Goal: Transaction & Acquisition: Purchase product/service

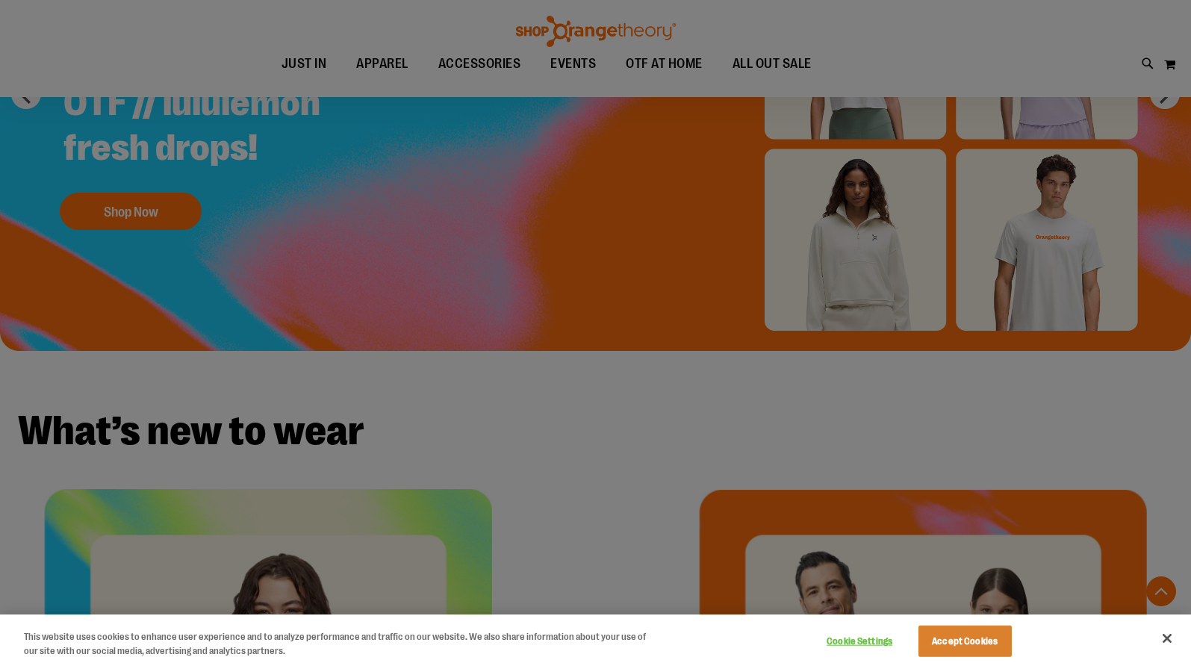
scroll to position [76, 0]
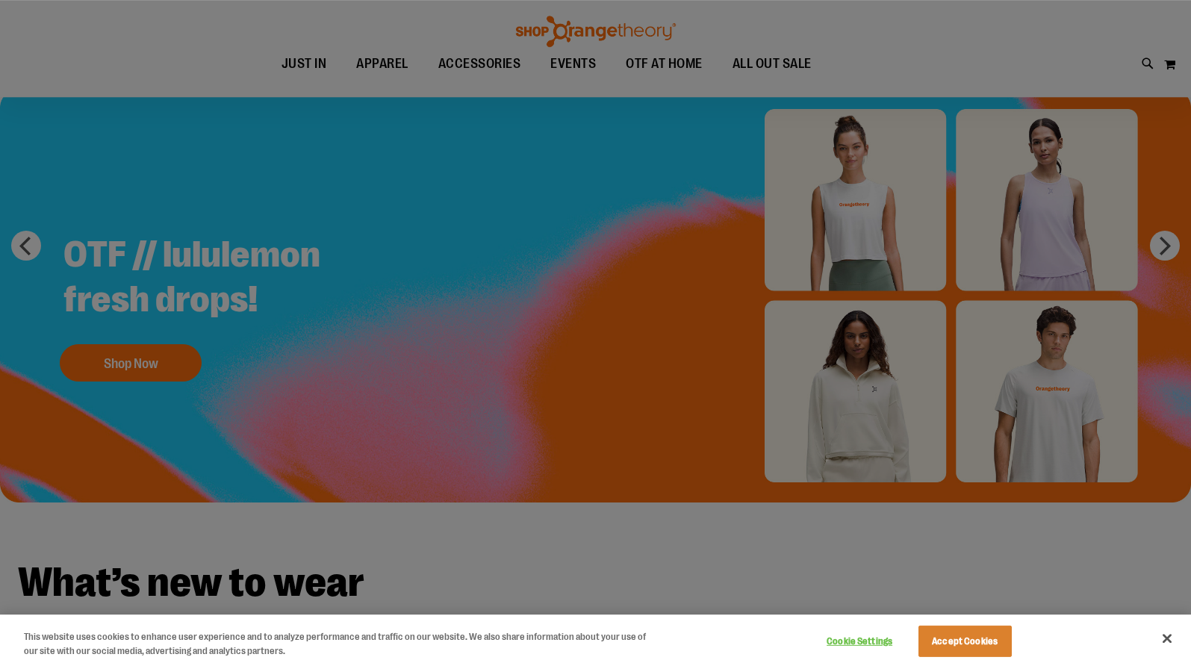
click at [826, 66] on div at bounding box center [595, 333] width 1191 height 666
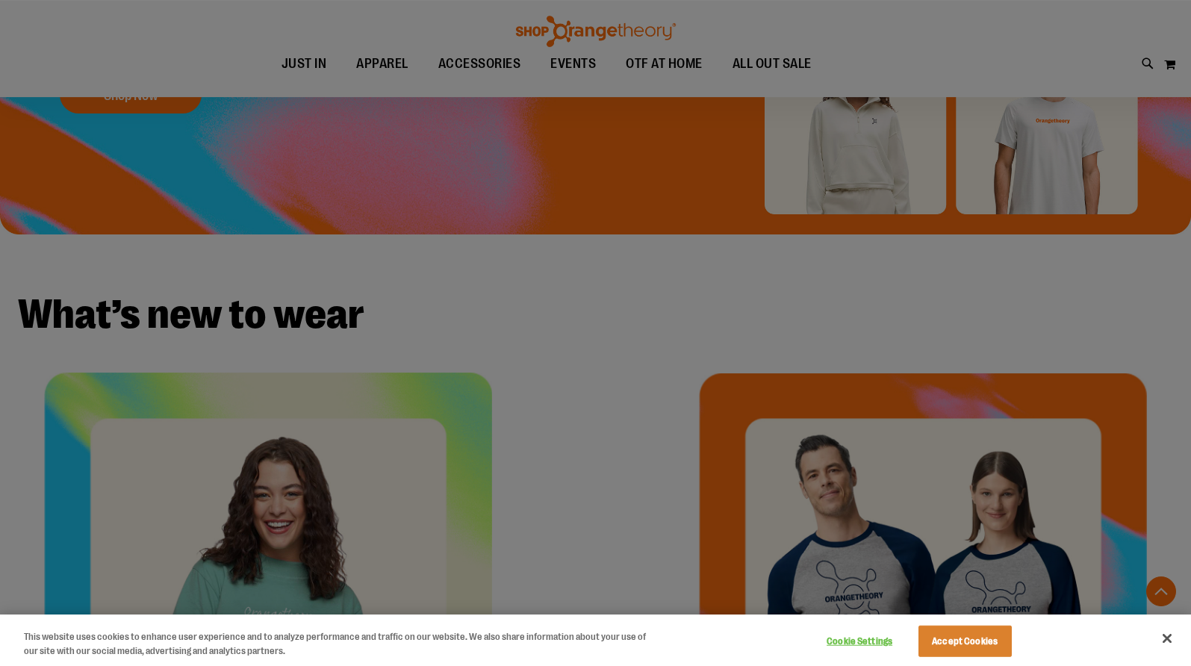
scroll to position [381, 0]
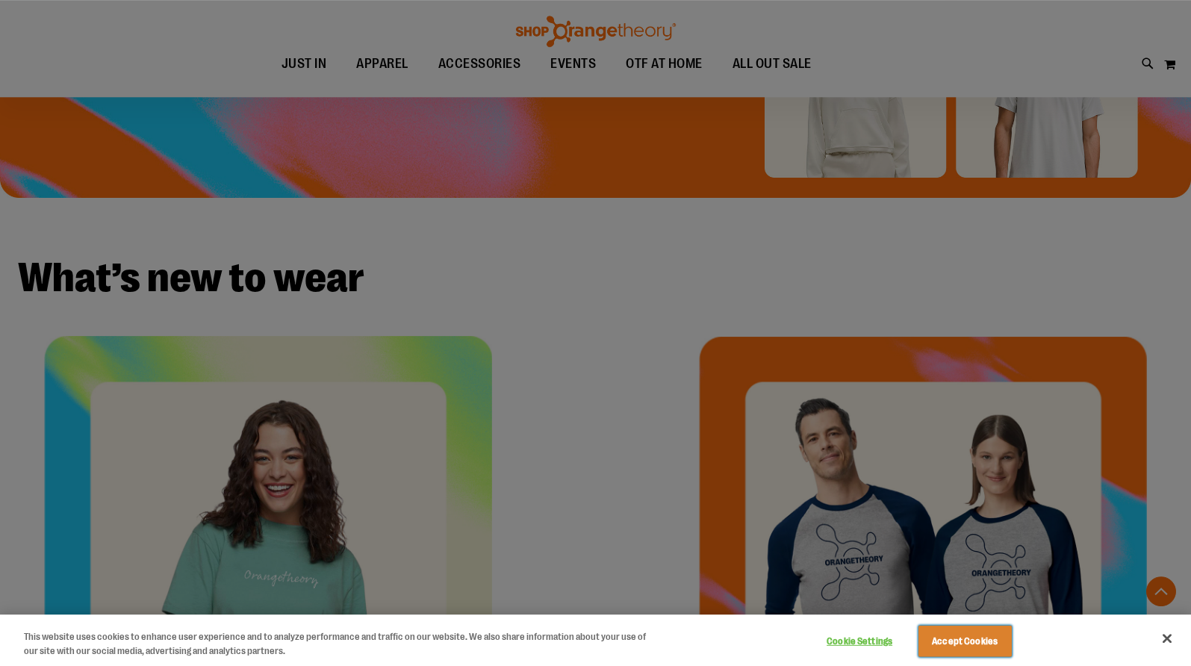
click at [982, 634] on button "Accept Cookies" at bounding box center [964, 641] width 93 height 31
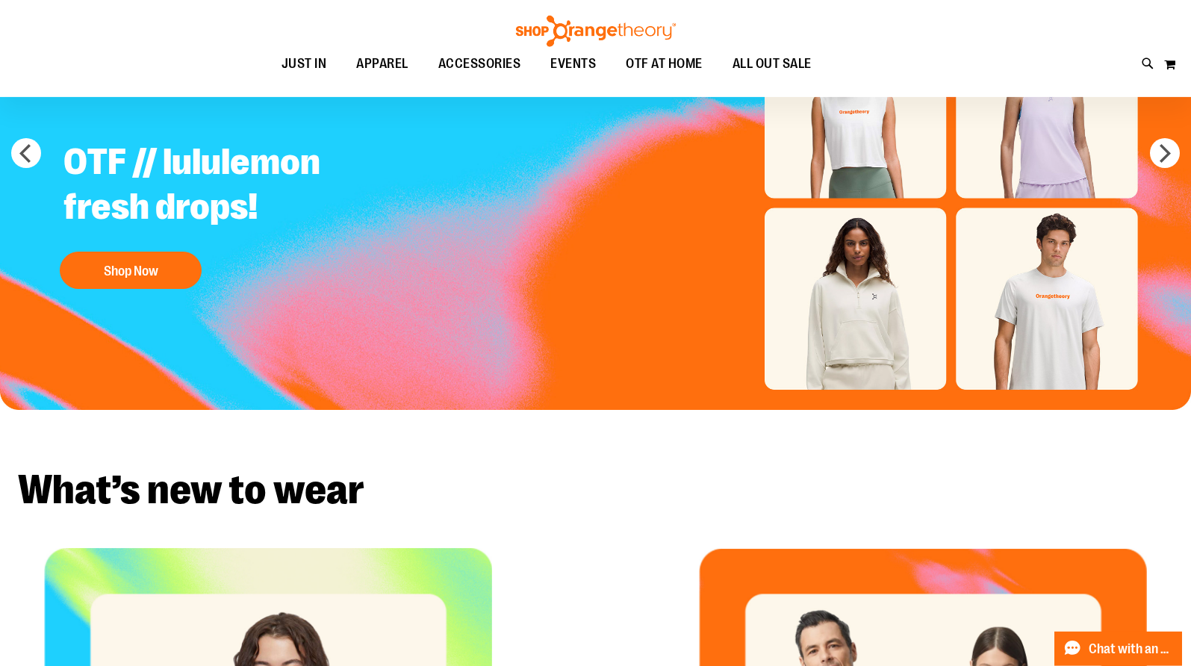
scroll to position [152, 0]
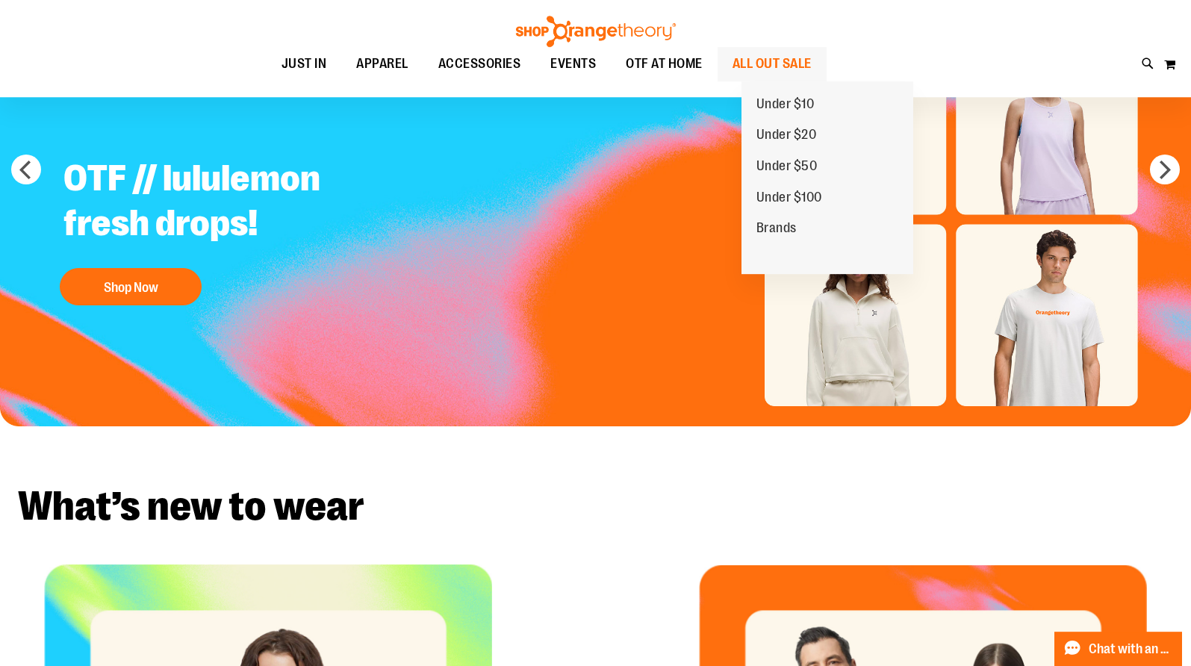
click at [802, 57] on span "ALL OUT SALE" at bounding box center [771, 64] width 79 height 34
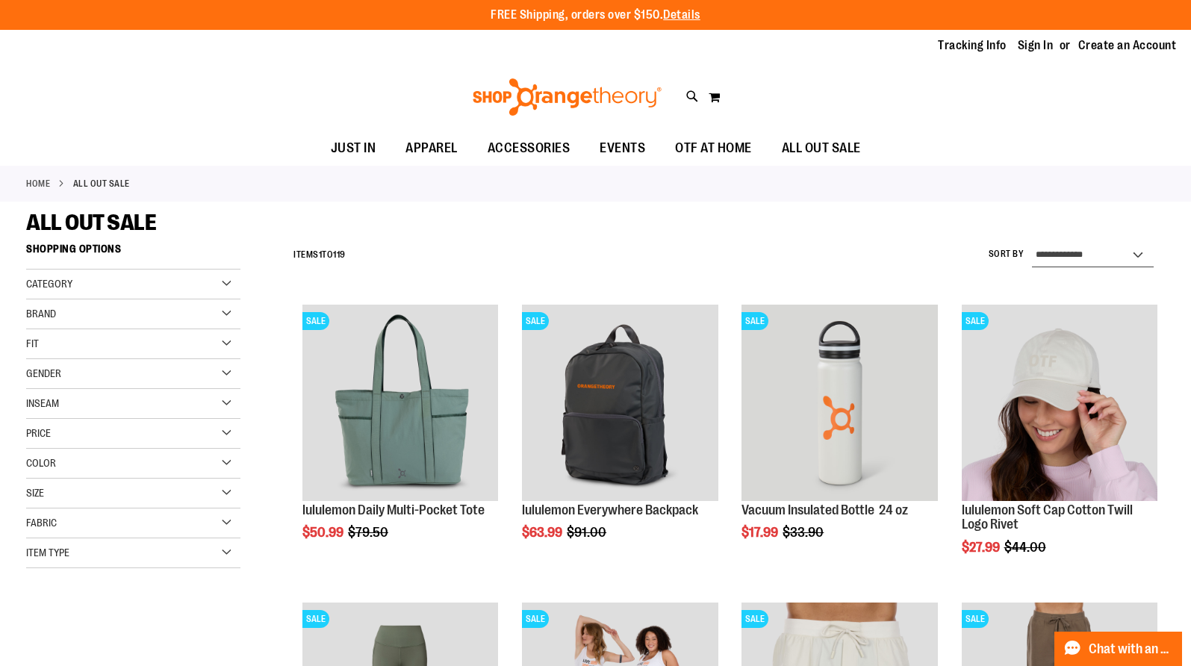
click at [1032, 243] on select "**********" at bounding box center [1093, 255] width 122 height 24
select select "*********"
click option "**********" at bounding box center [0, 0] width 0 height 0
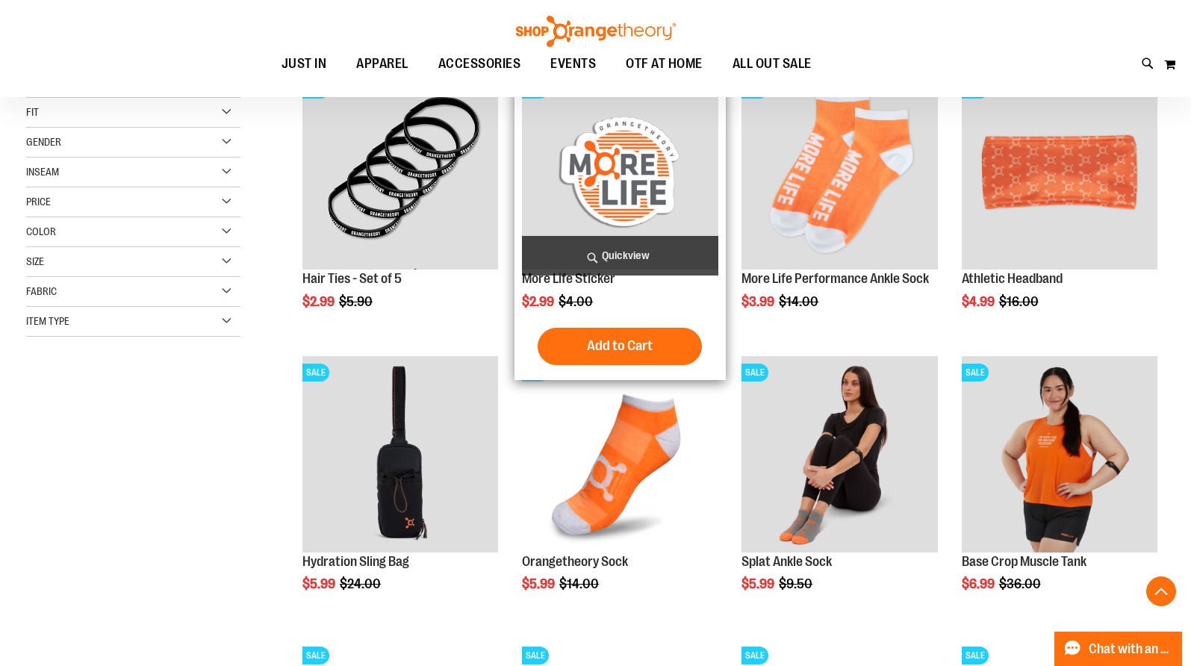
scroll to position [236, 0]
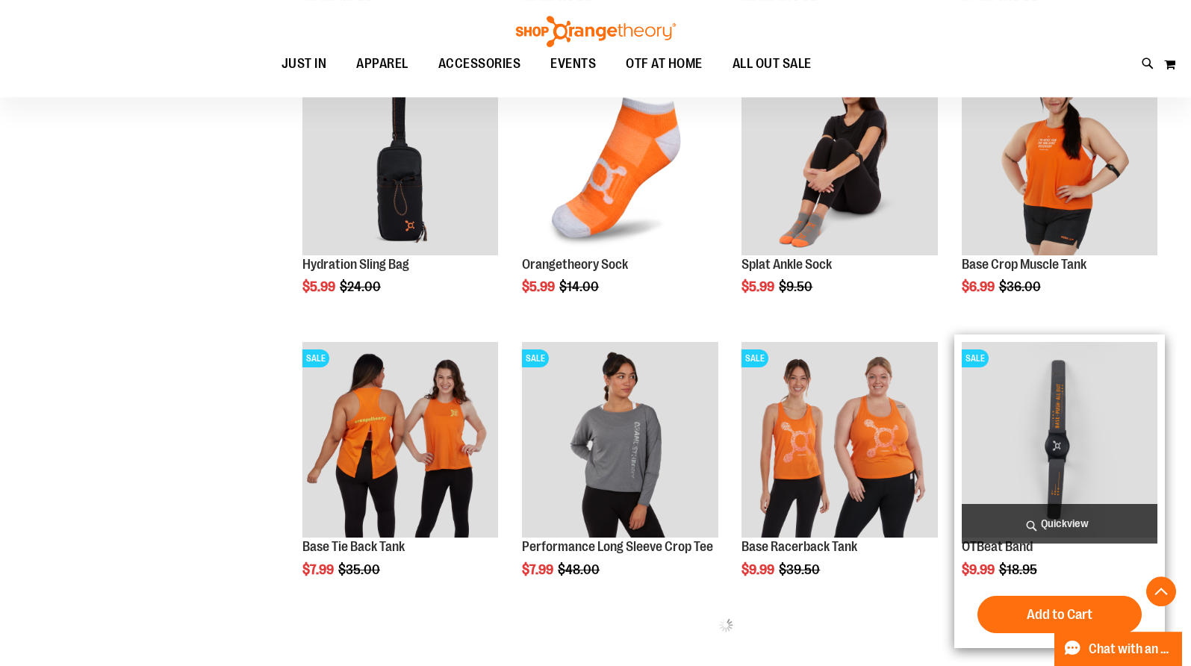
scroll to position [617, 0]
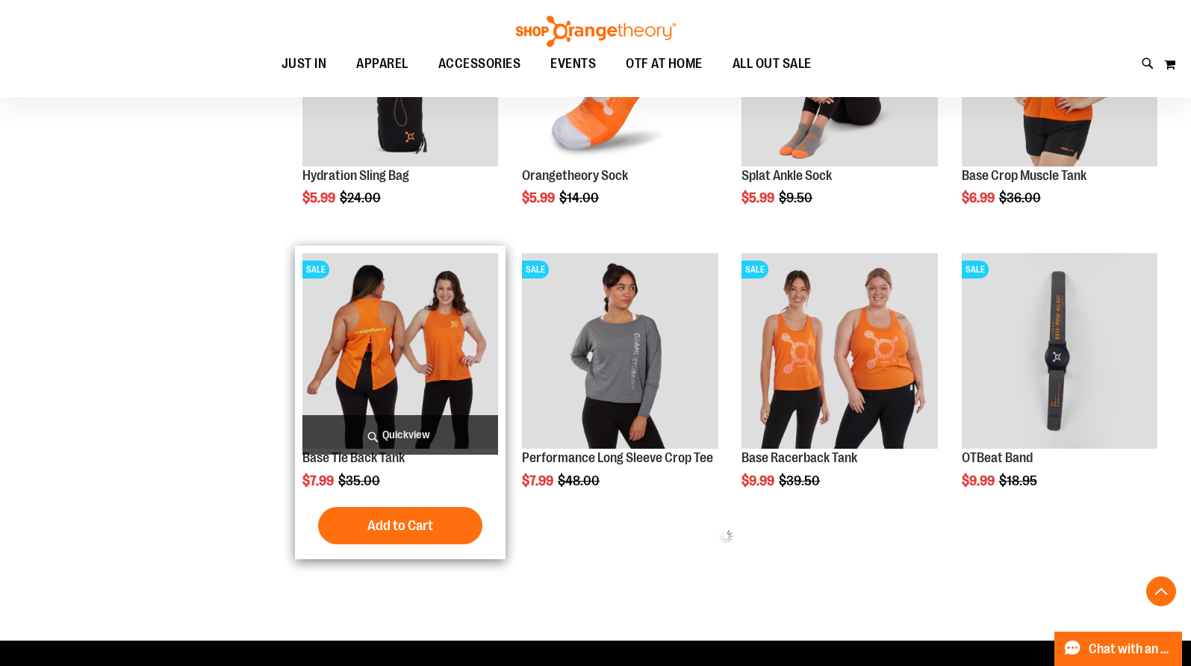
click at [438, 331] on img "product" at bounding box center [400, 351] width 196 height 196
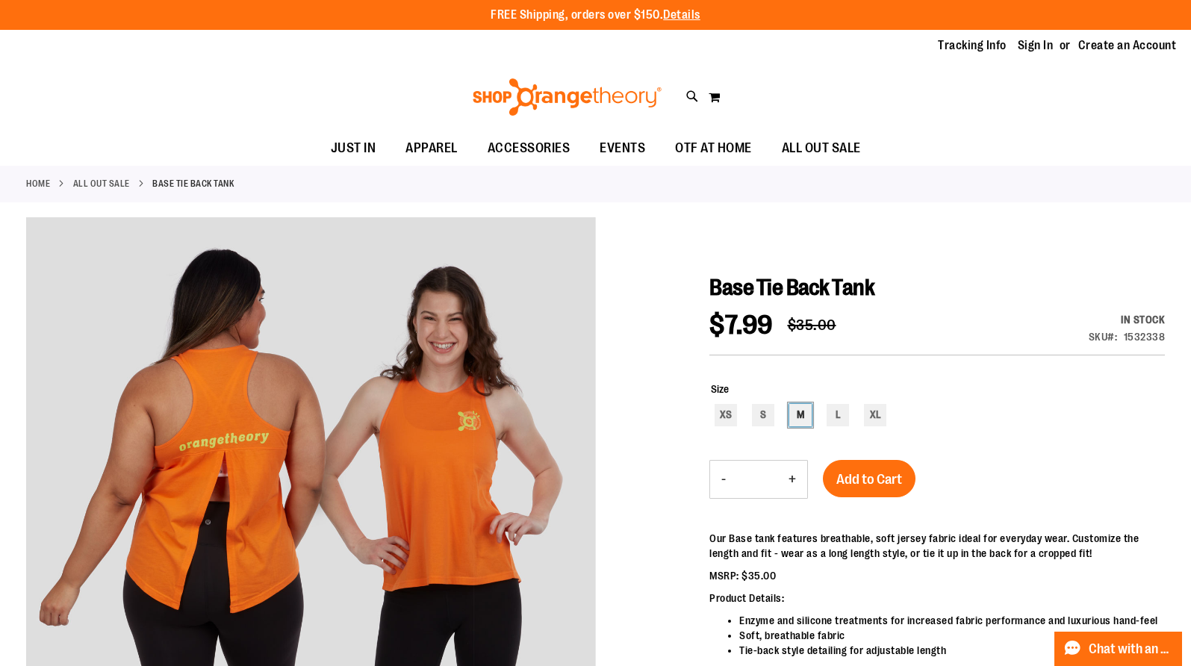
click at [805, 410] on div "M" at bounding box center [800, 415] width 22 height 22
type input "***"
click at [867, 485] on span "Add to Cart" at bounding box center [869, 479] width 66 height 16
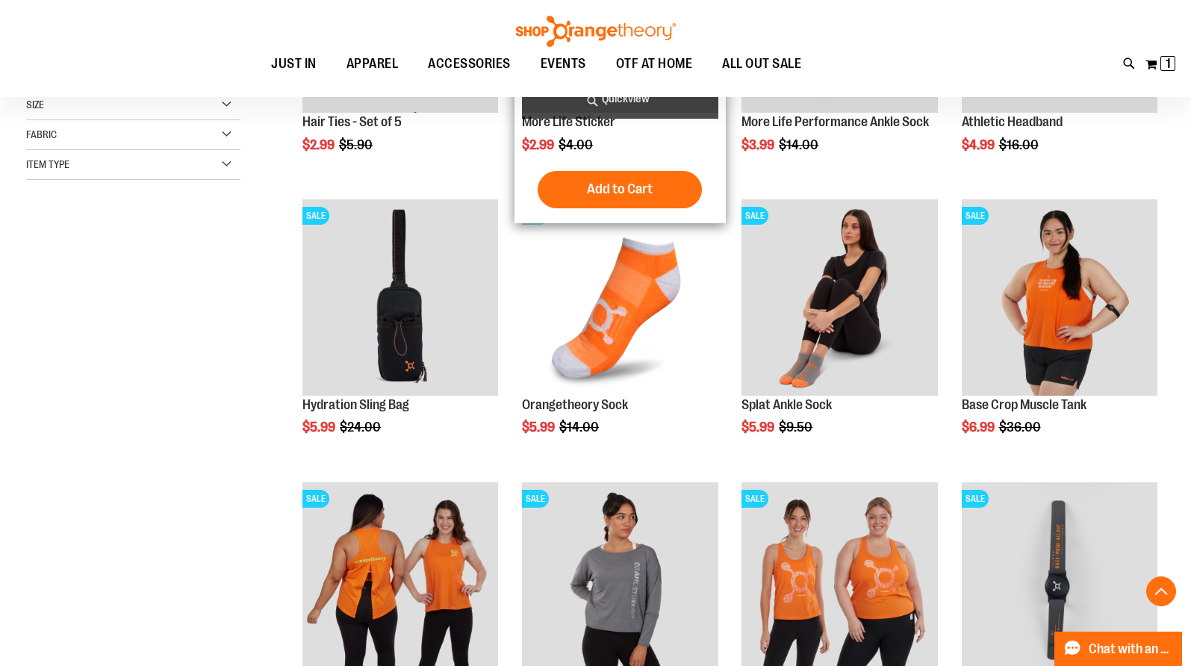
scroll to position [235, 0]
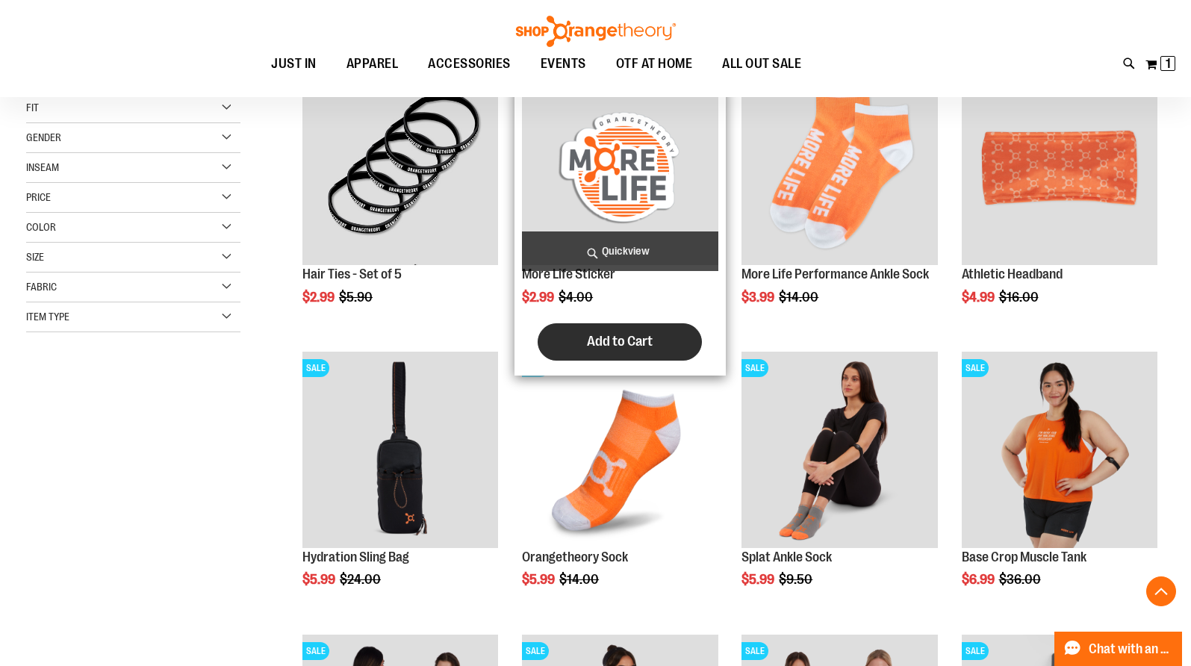
click at [621, 341] on span "Add to Cart" at bounding box center [620, 341] width 66 height 16
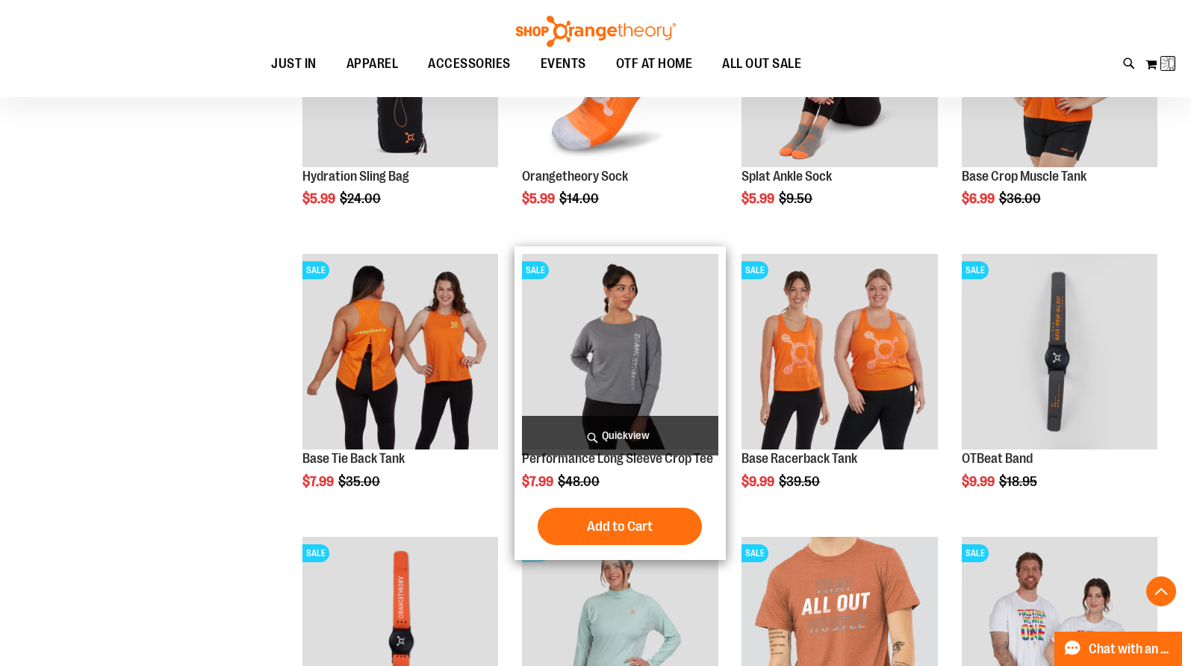
scroll to position [719, 0]
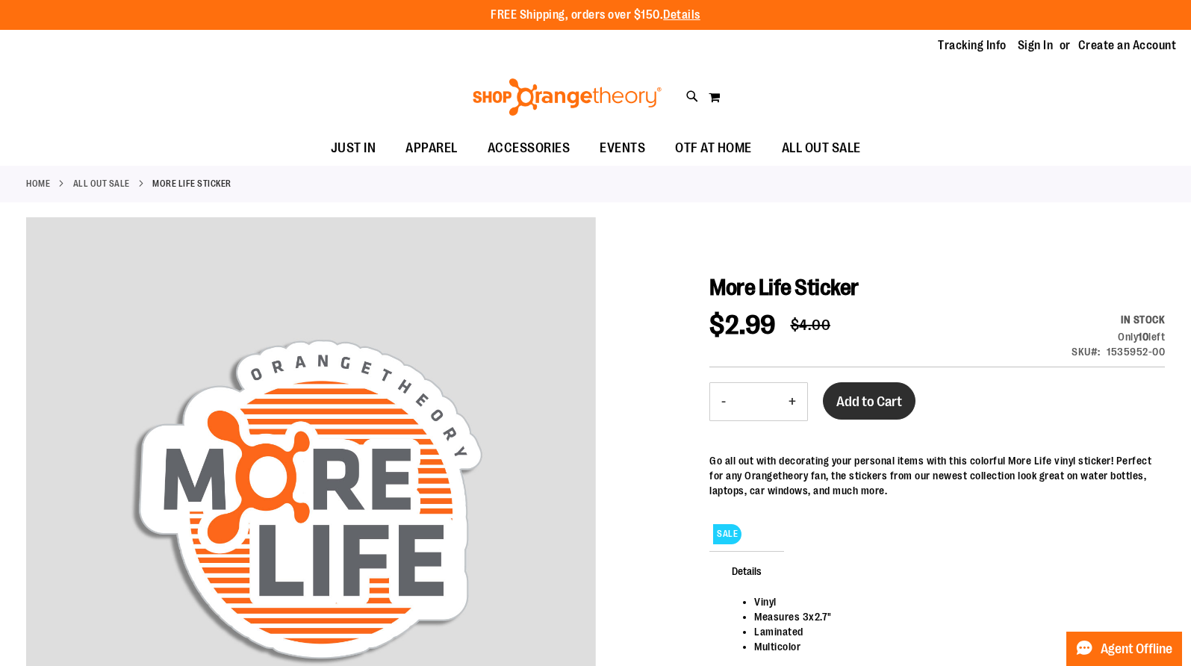
click at [894, 393] on div "More Life Sticker Special Price $2.99 Regular Price $4.00 In stock Only 10 left…" at bounding box center [936, 494] width 455 height 440
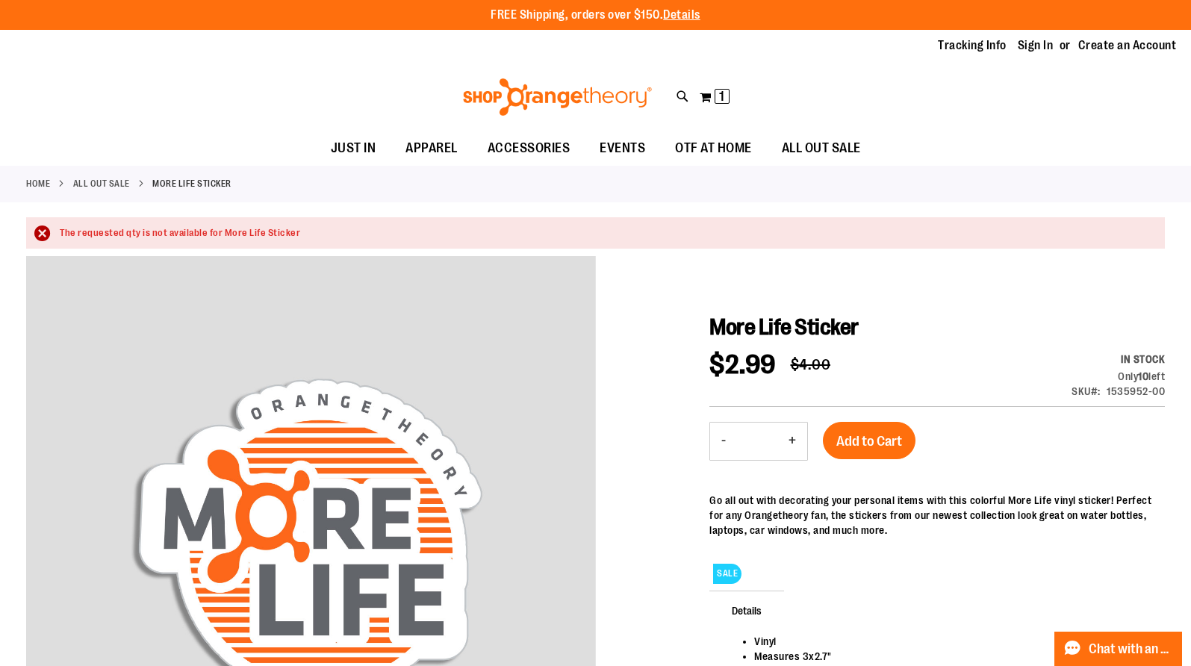
click at [720, 445] on button "-" at bounding box center [723, 441] width 27 height 37
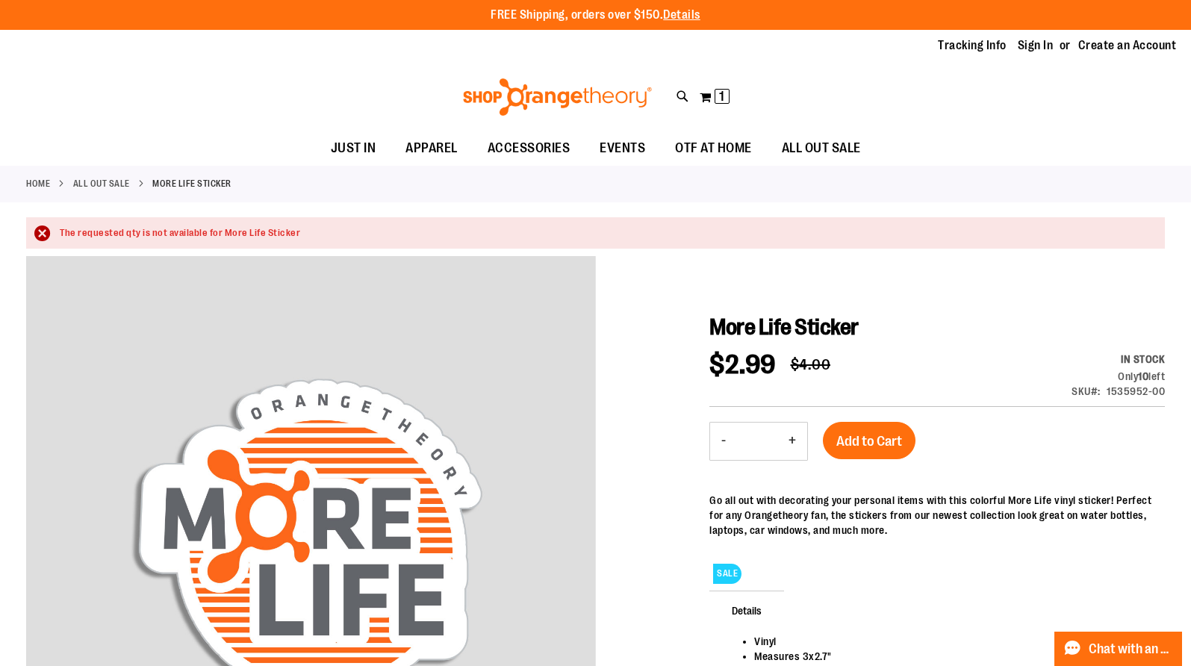
click at [720, 445] on button "-" at bounding box center [723, 441] width 27 height 37
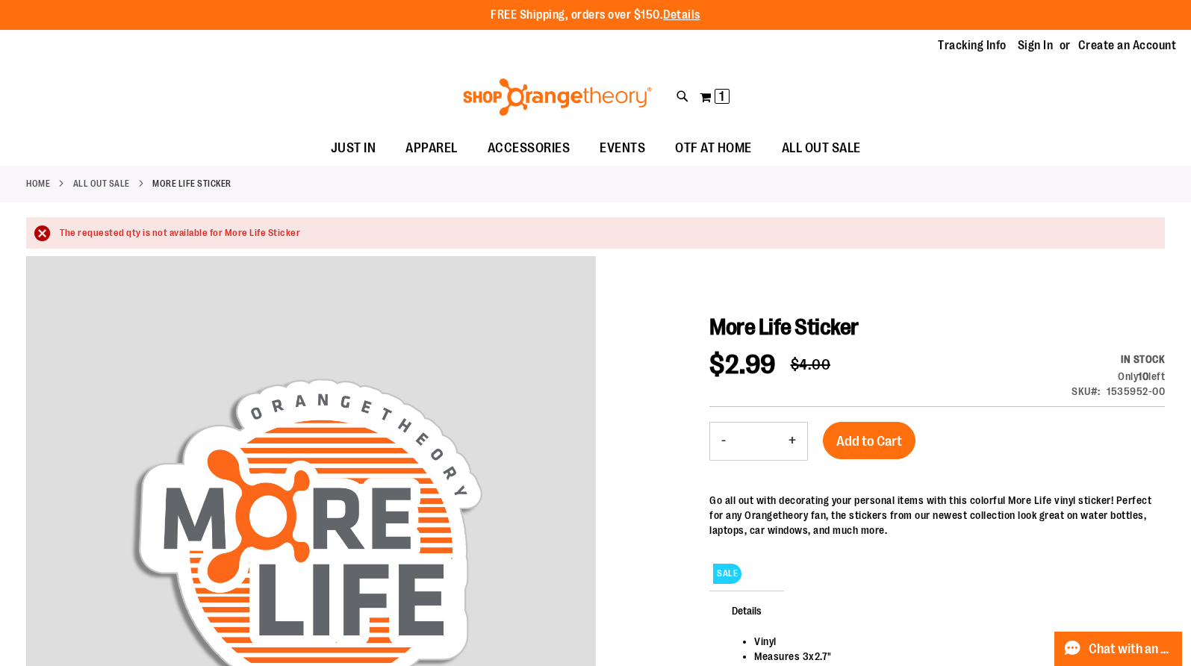
click at [720, 445] on button "-" at bounding box center [723, 441] width 27 height 37
type input "*"
click at [874, 439] on span "Add to Cart" at bounding box center [869, 441] width 66 height 16
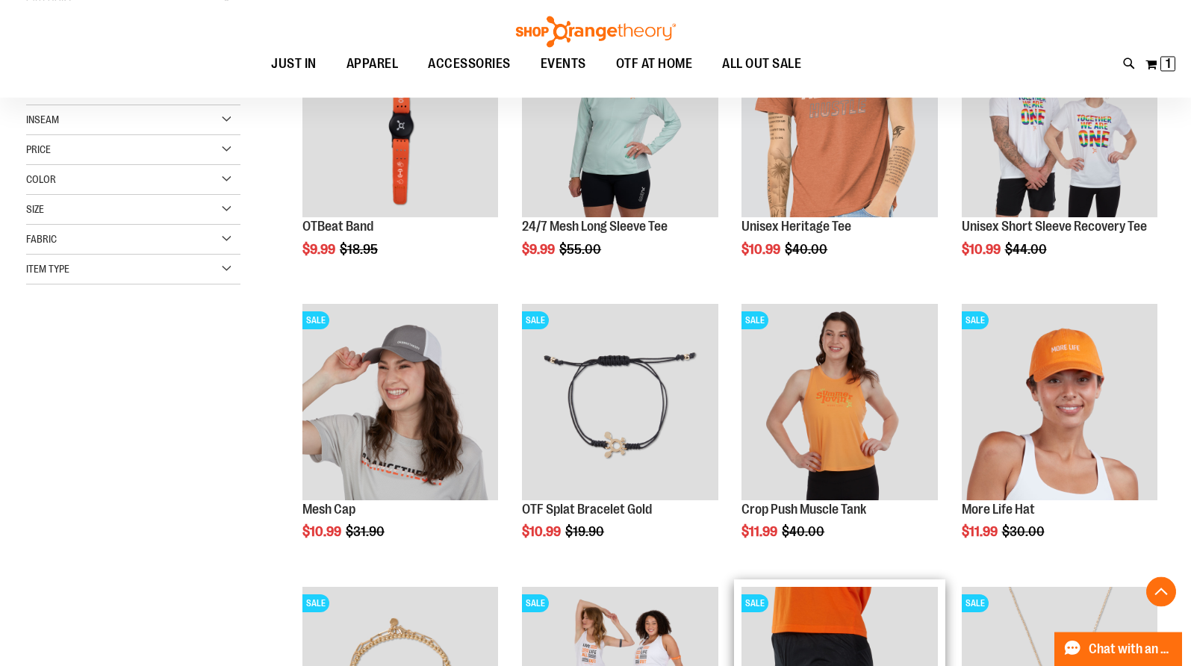
scroll to position [275, 0]
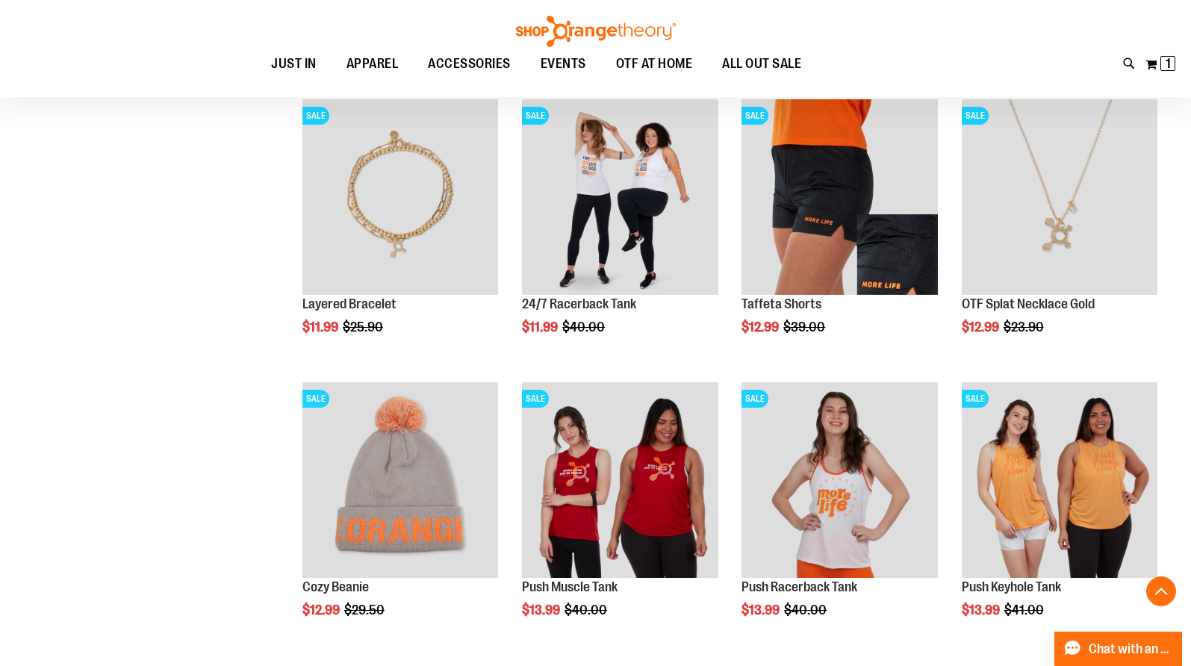
scroll to position [1036, 0]
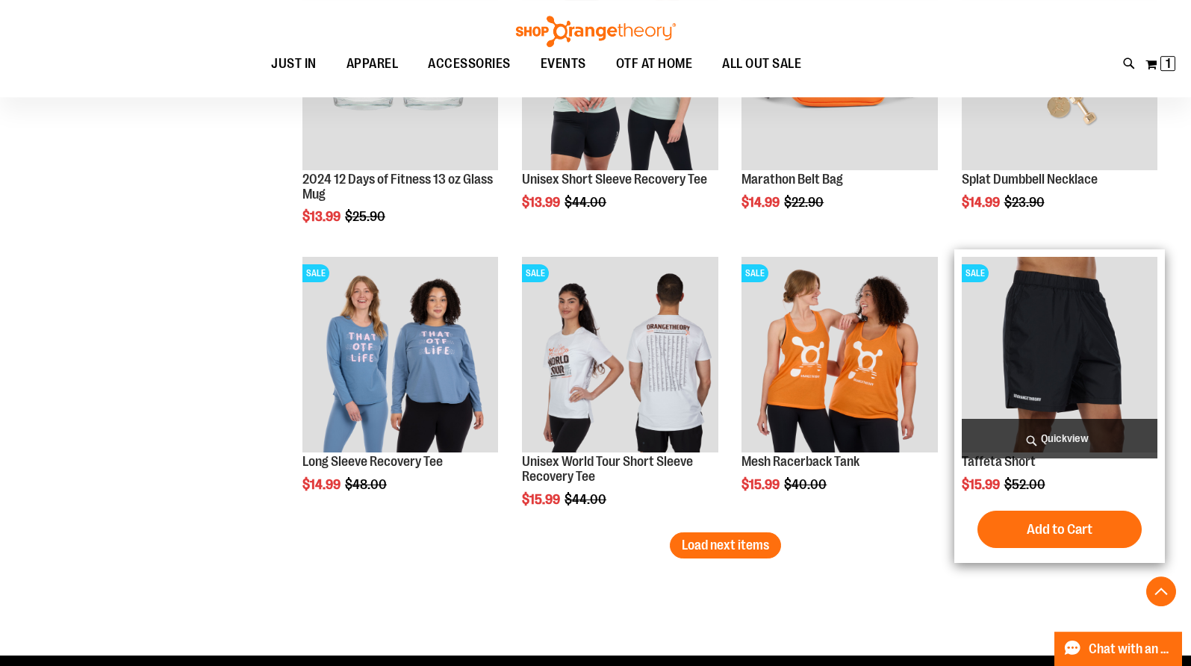
scroll to position [2379, 0]
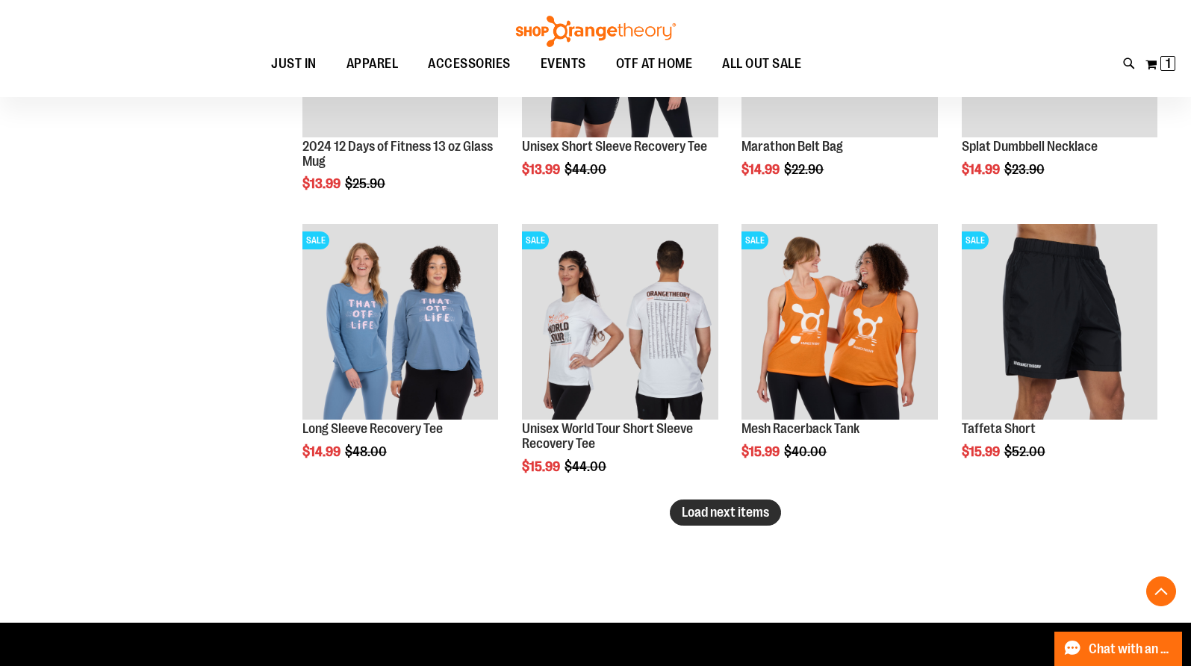
click at [691, 521] on button "Load next items" at bounding box center [725, 512] width 111 height 26
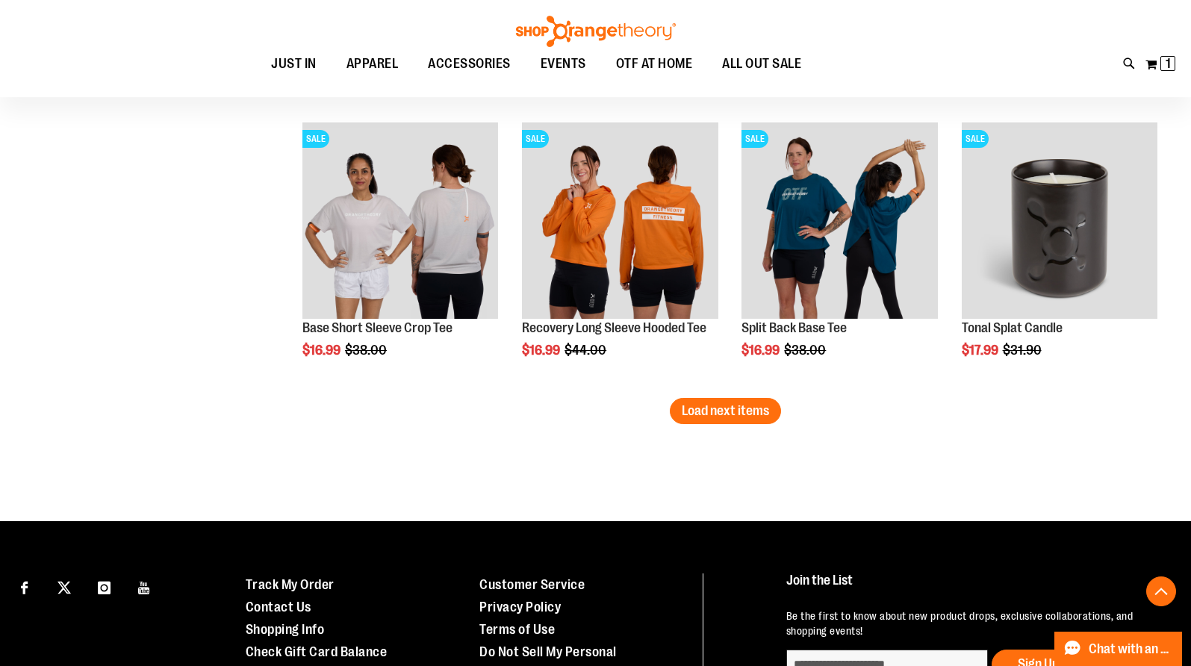
scroll to position [3369, 0]
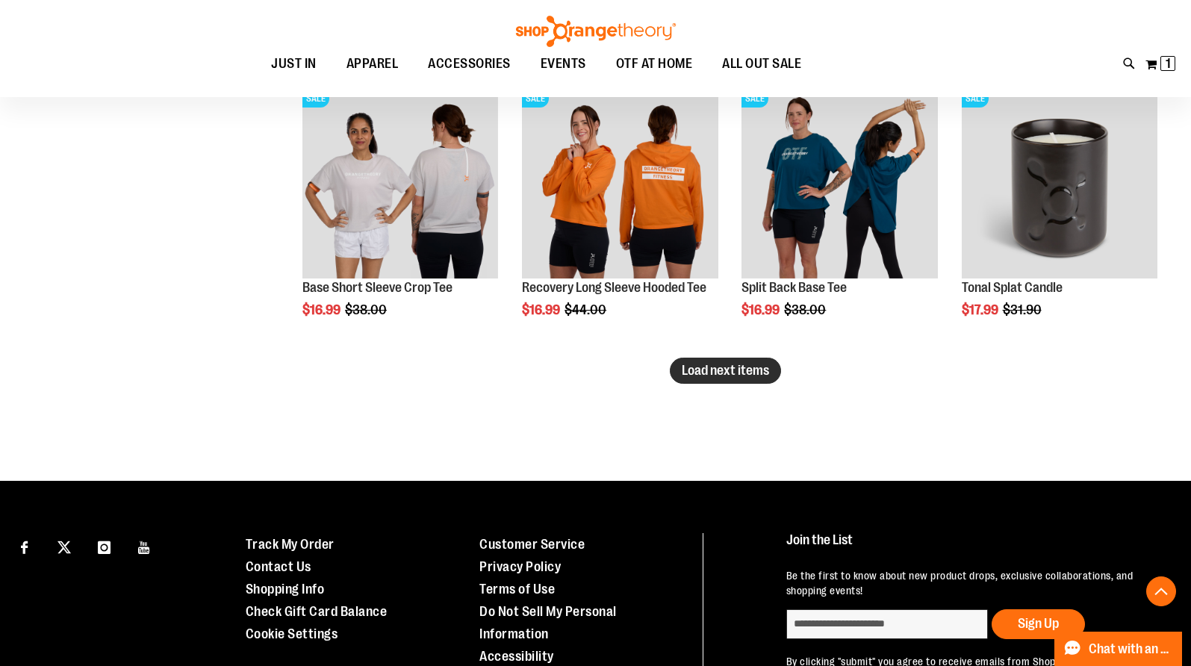
click at [749, 382] on button "Load next items" at bounding box center [725, 371] width 111 height 26
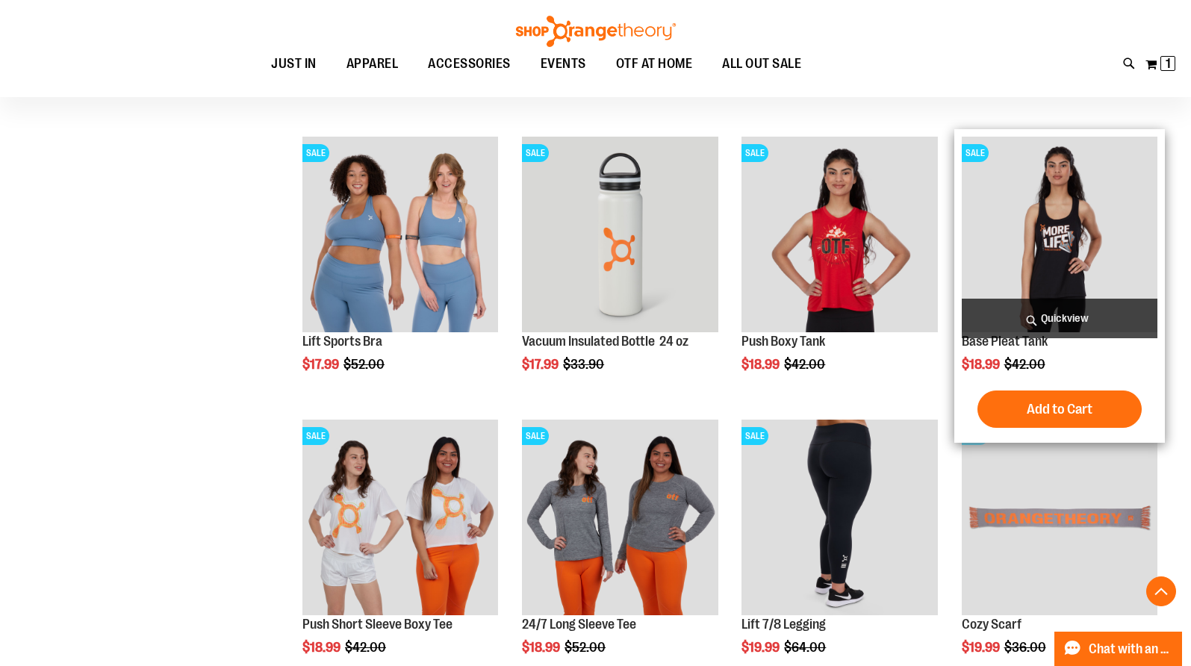
scroll to position [3293, 0]
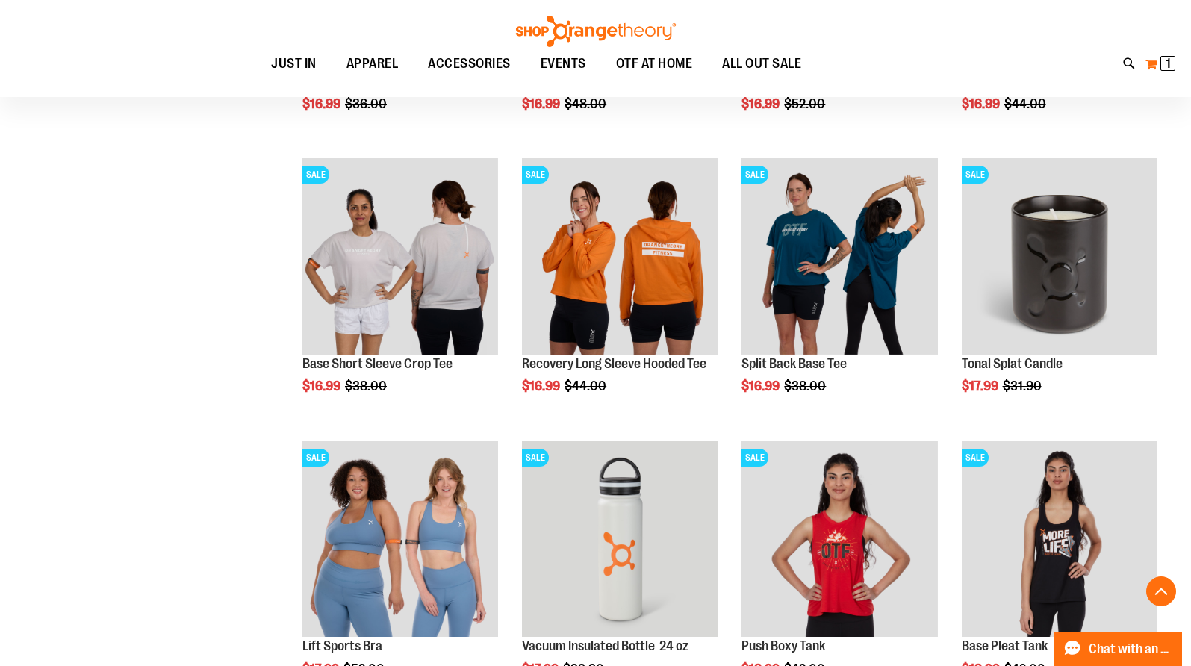
click at [1169, 62] on span "1" at bounding box center [1167, 63] width 5 height 15
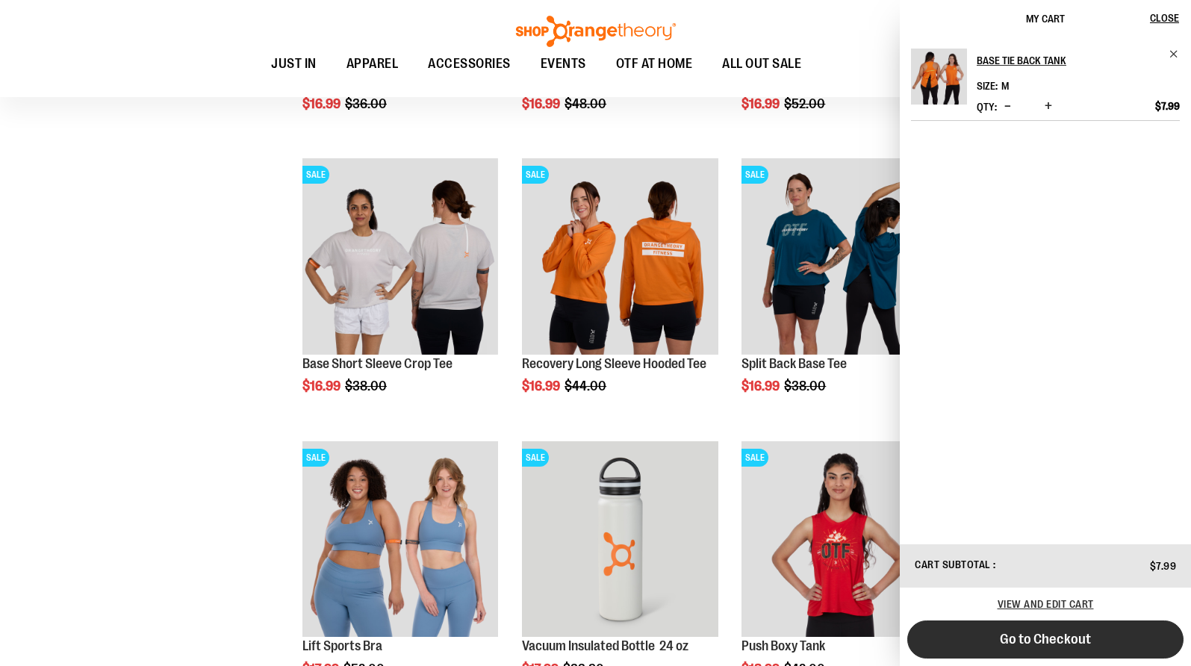
click at [1016, 635] on span "Go to Checkout" at bounding box center [1045, 639] width 91 height 16
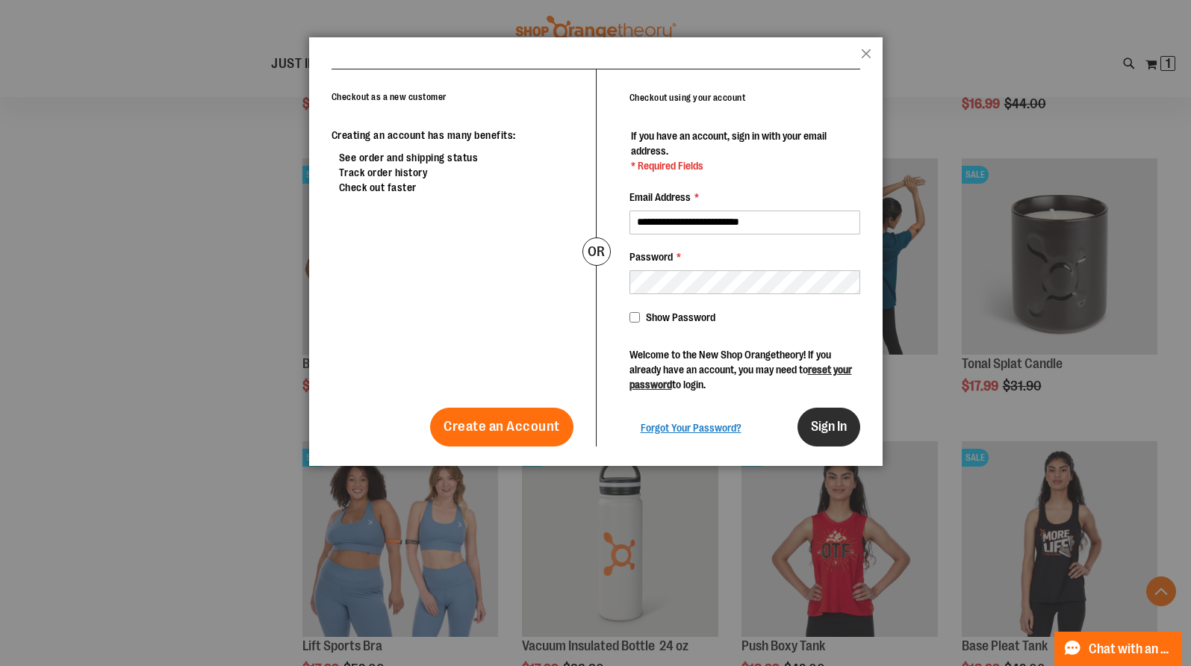
click at [811, 421] on span "Sign In" at bounding box center [829, 426] width 36 height 15
click at [829, 423] on span "Sign In" at bounding box center [829, 426] width 36 height 15
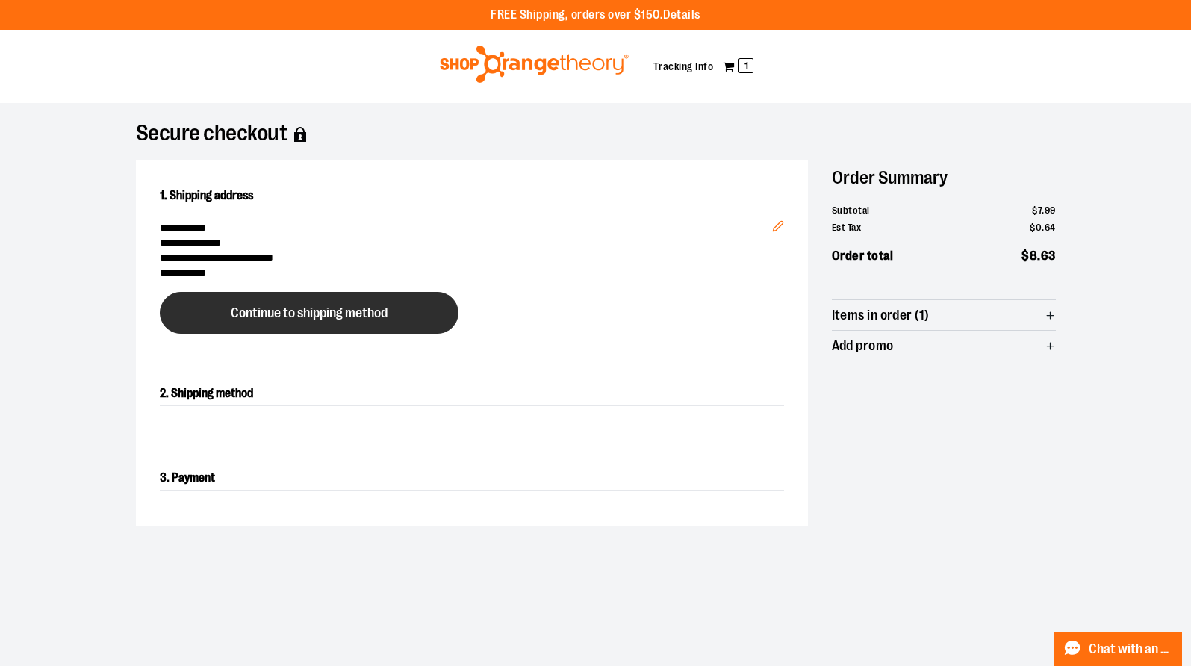
click at [372, 312] on span "Continue to shipping method" at bounding box center [309, 313] width 157 height 14
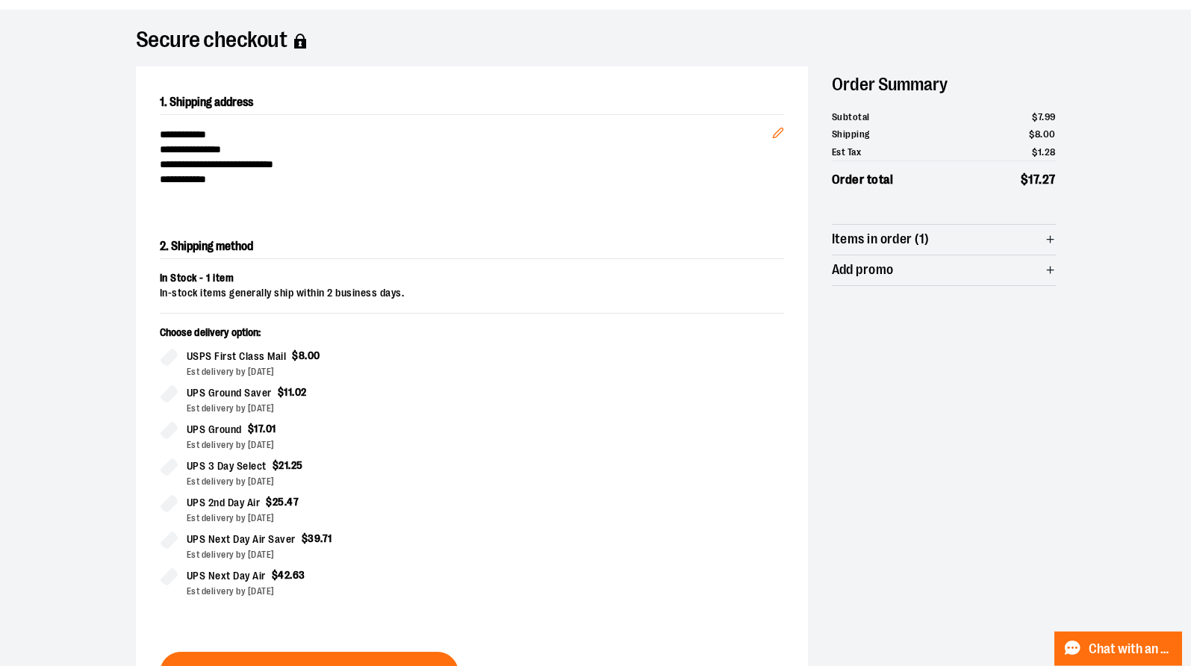
scroll to position [87, 0]
